Goal: Navigation & Orientation: Find specific page/section

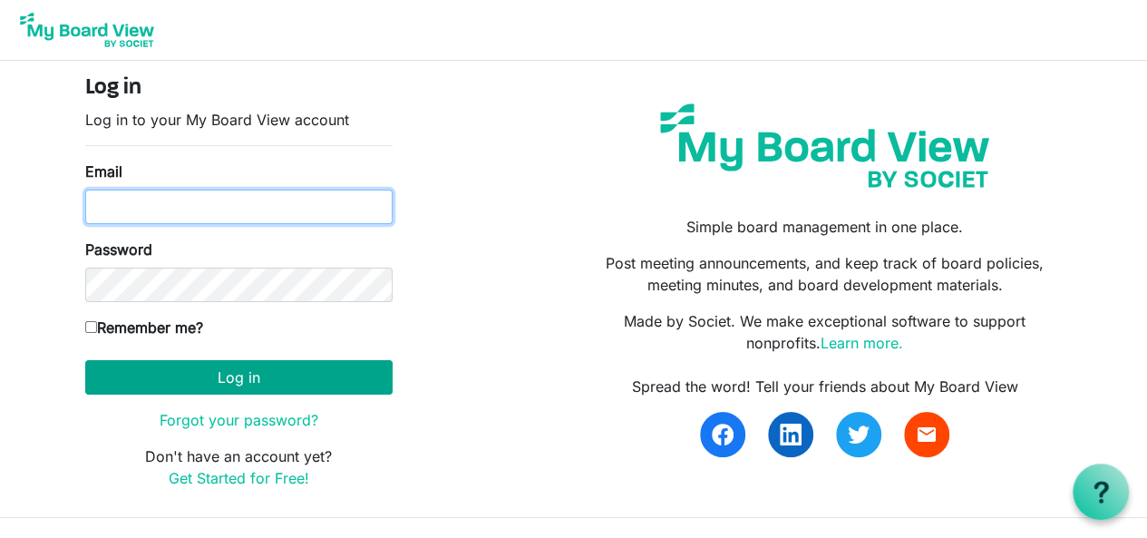
type input "fayeguildnash@howardhanna.com"
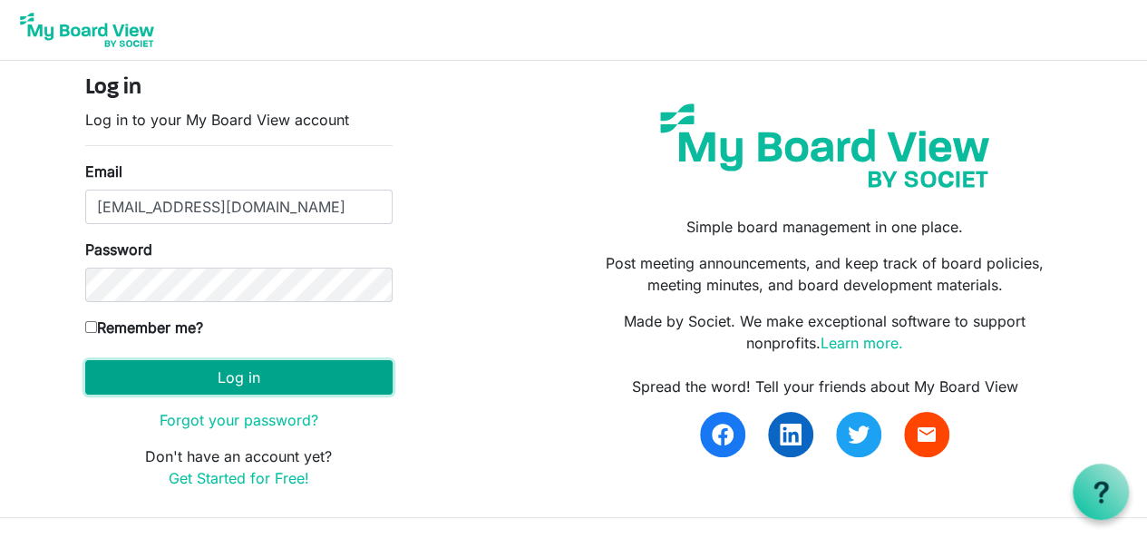
click at [375, 378] on button "Log in" at bounding box center [238, 377] width 307 height 34
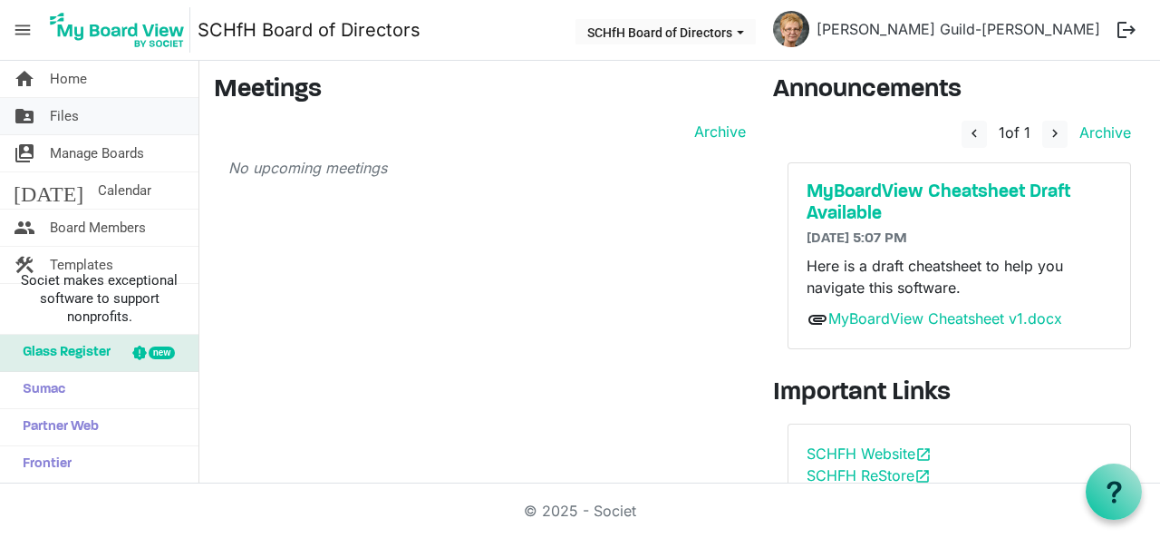
click at [77, 119] on span "Files" at bounding box center [64, 116] width 29 height 36
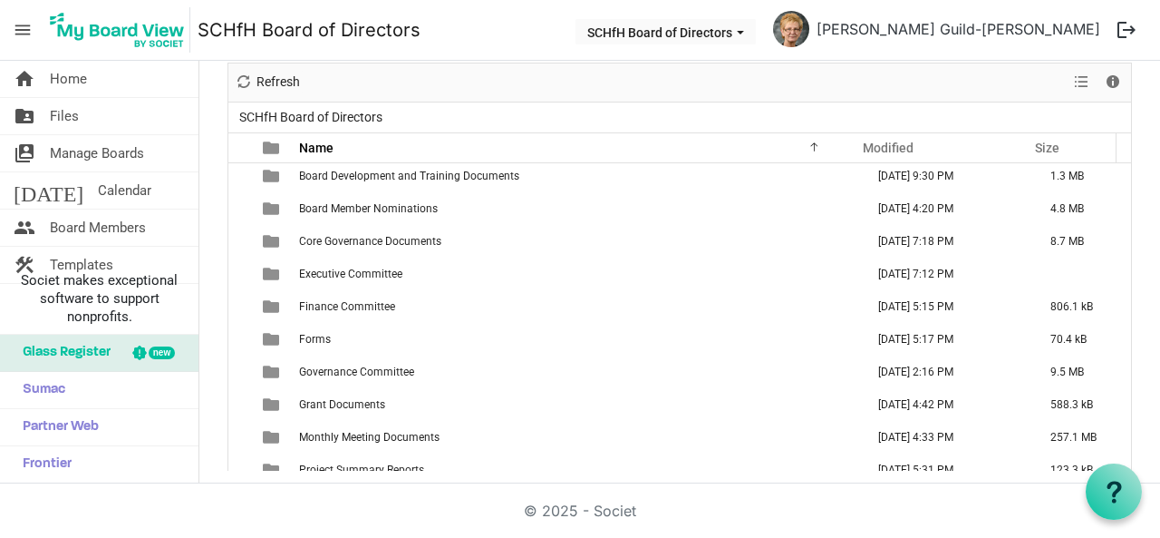
scroll to position [51, 0]
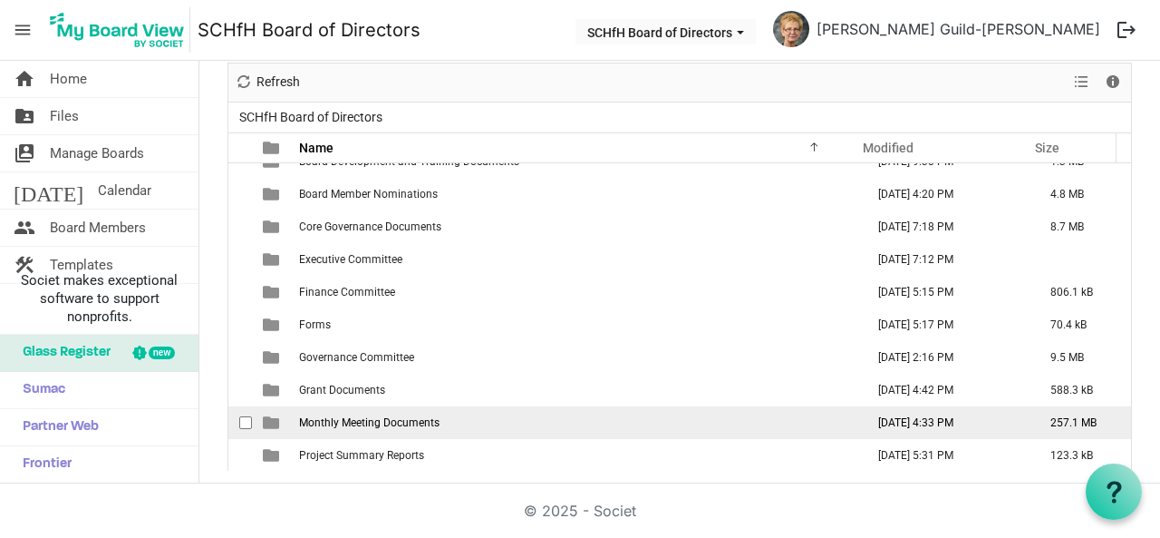
click at [967, 424] on td "October 15, 2025 4:33 PM" at bounding box center [945, 422] width 172 height 33
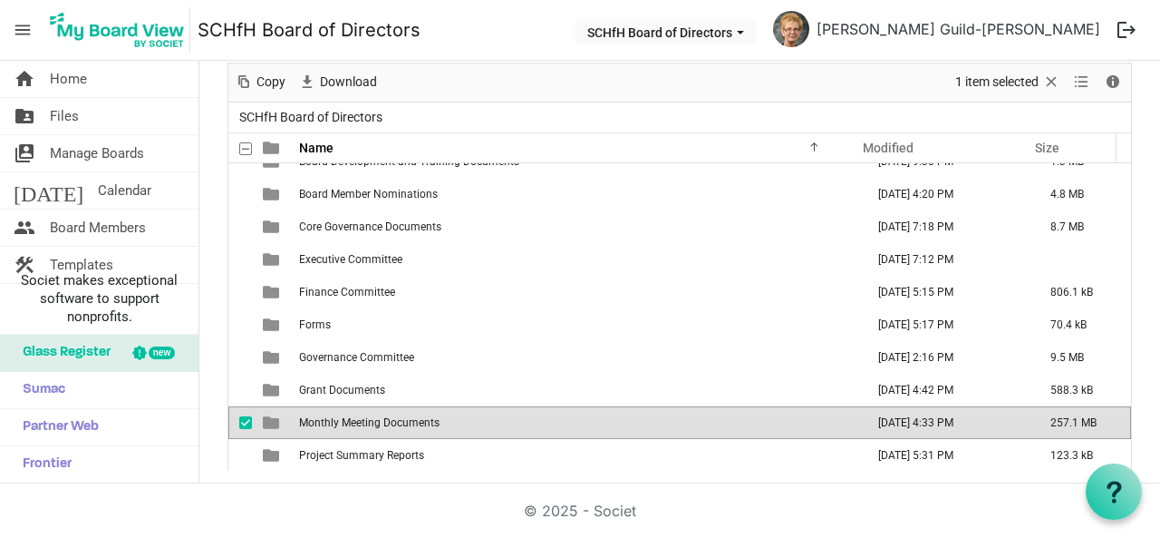
click at [967, 424] on td "October 15, 2025 4:33 PM" at bounding box center [945, 422] width 172 height 33
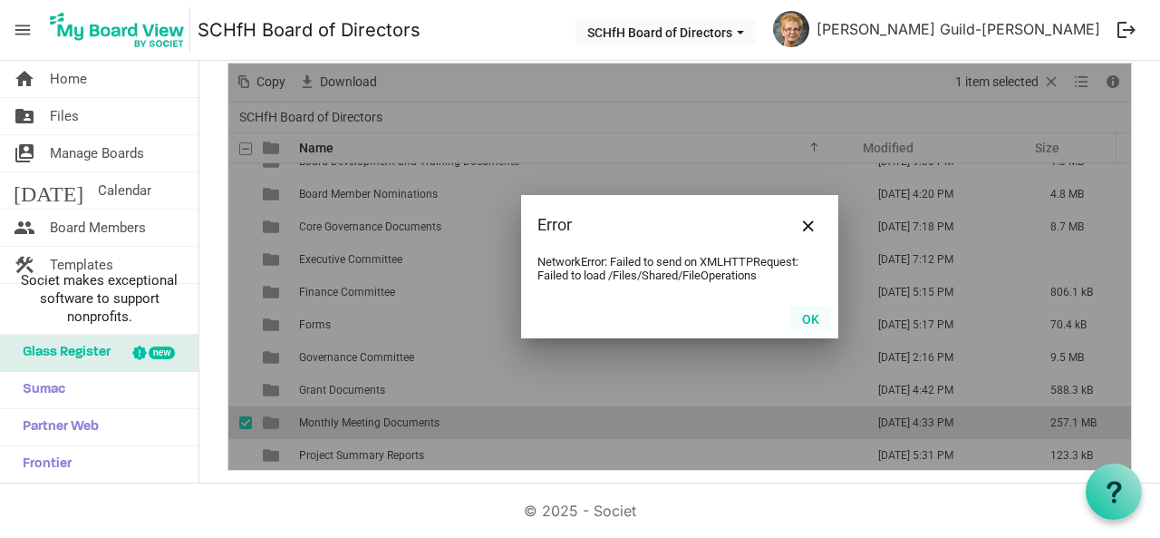
click at [803, 317] on button "OK" at bounding box center [810, 317] width 41 height 25
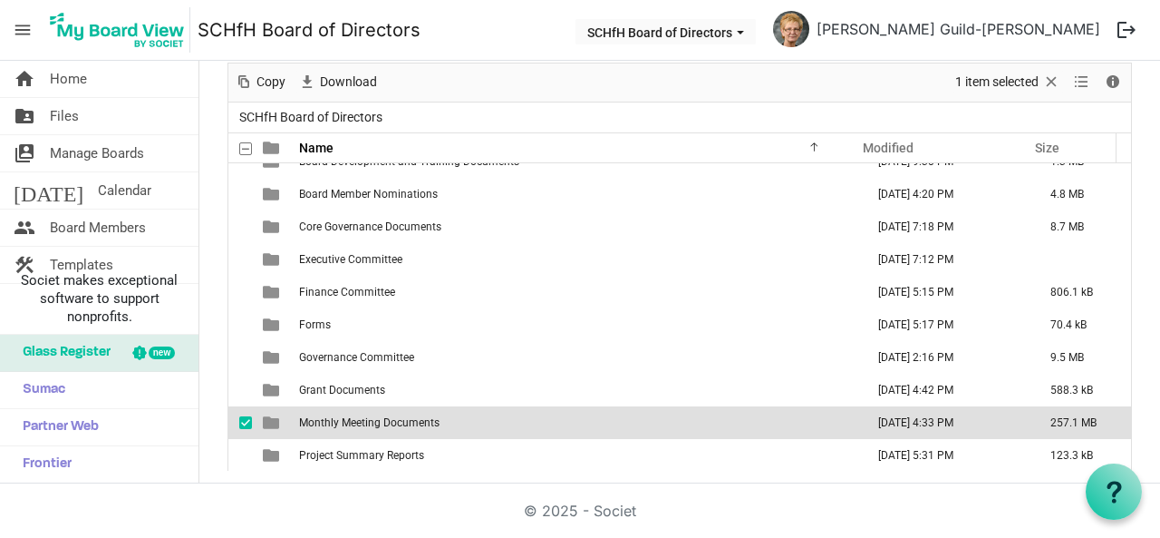
click at [654, 415] on td "Monthly Meeting Documents" at bounding box center [577, 422] width 566 height 33
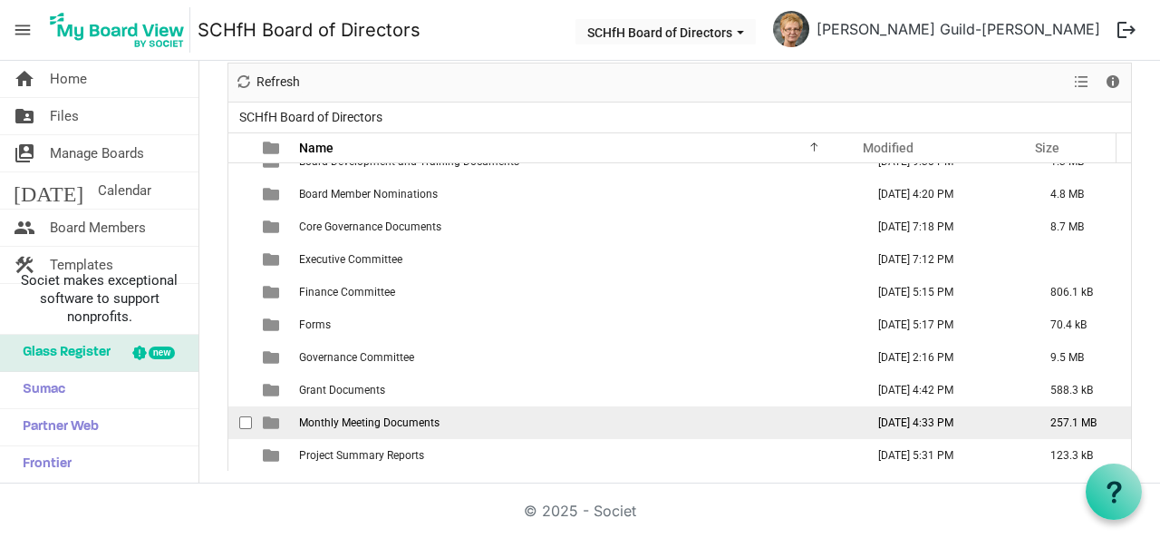
click at [613, 416] on td "Monthly Meeting Documents" at bounding box center [577, 422] width 566 height 33
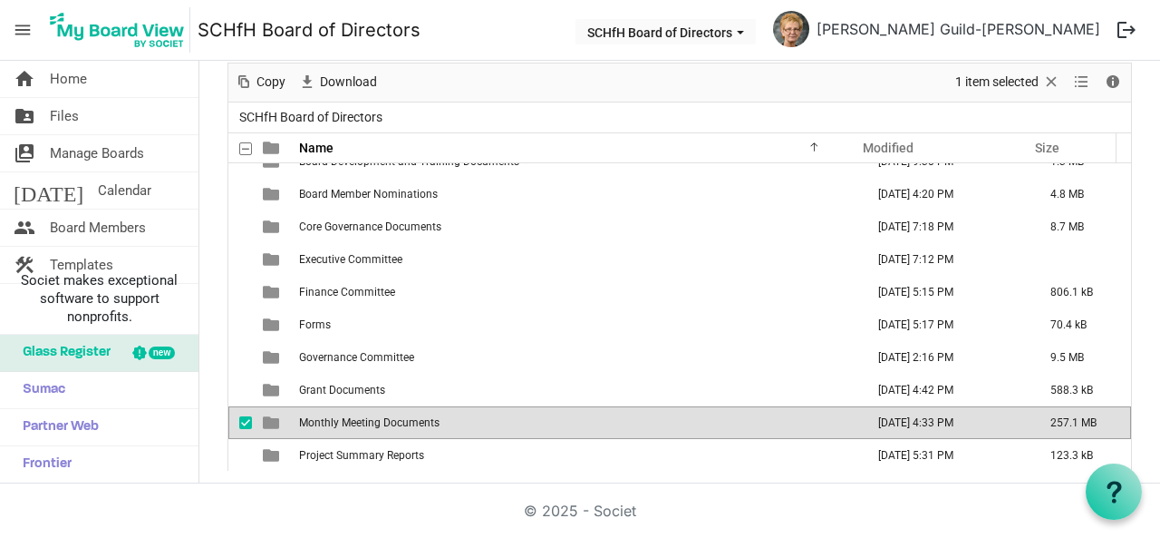
click at [613, 416] on td "Monthly Meeting Documents" at bounding box center [577, 422] width 566 height 33
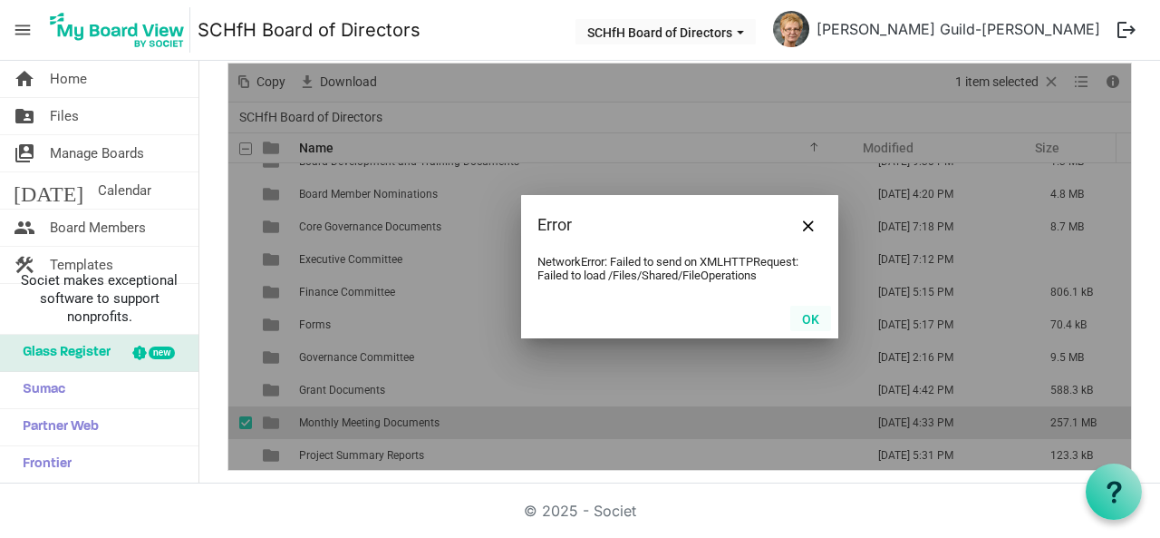
click at [799, 315] on button "OK" at bounding box center [810, 317] width 41 height 25
